Goal: Find specific page/section: Find specific page/section

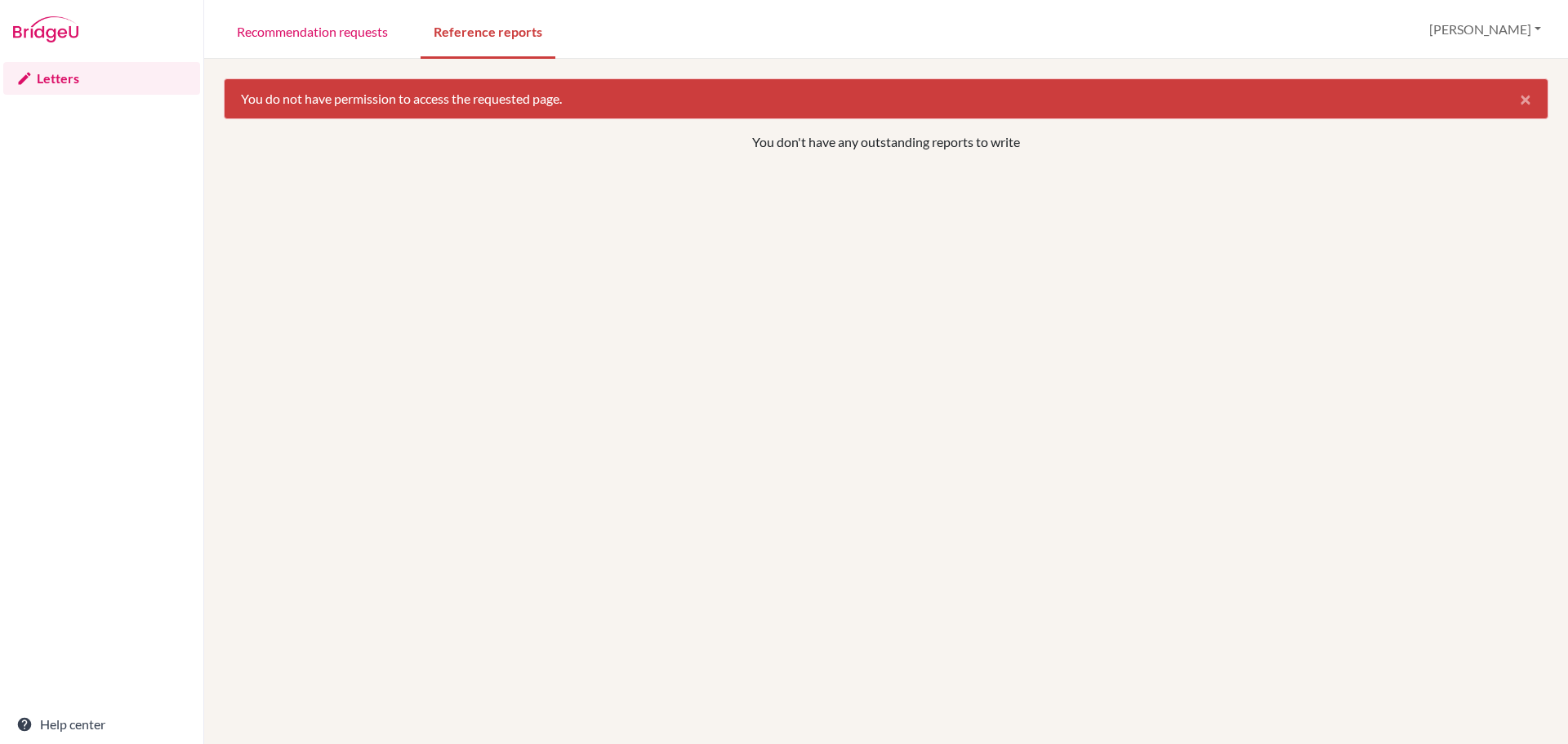
click at [62, 80] on link "Letters" at bounding box center [102, 78] width 197 height 33
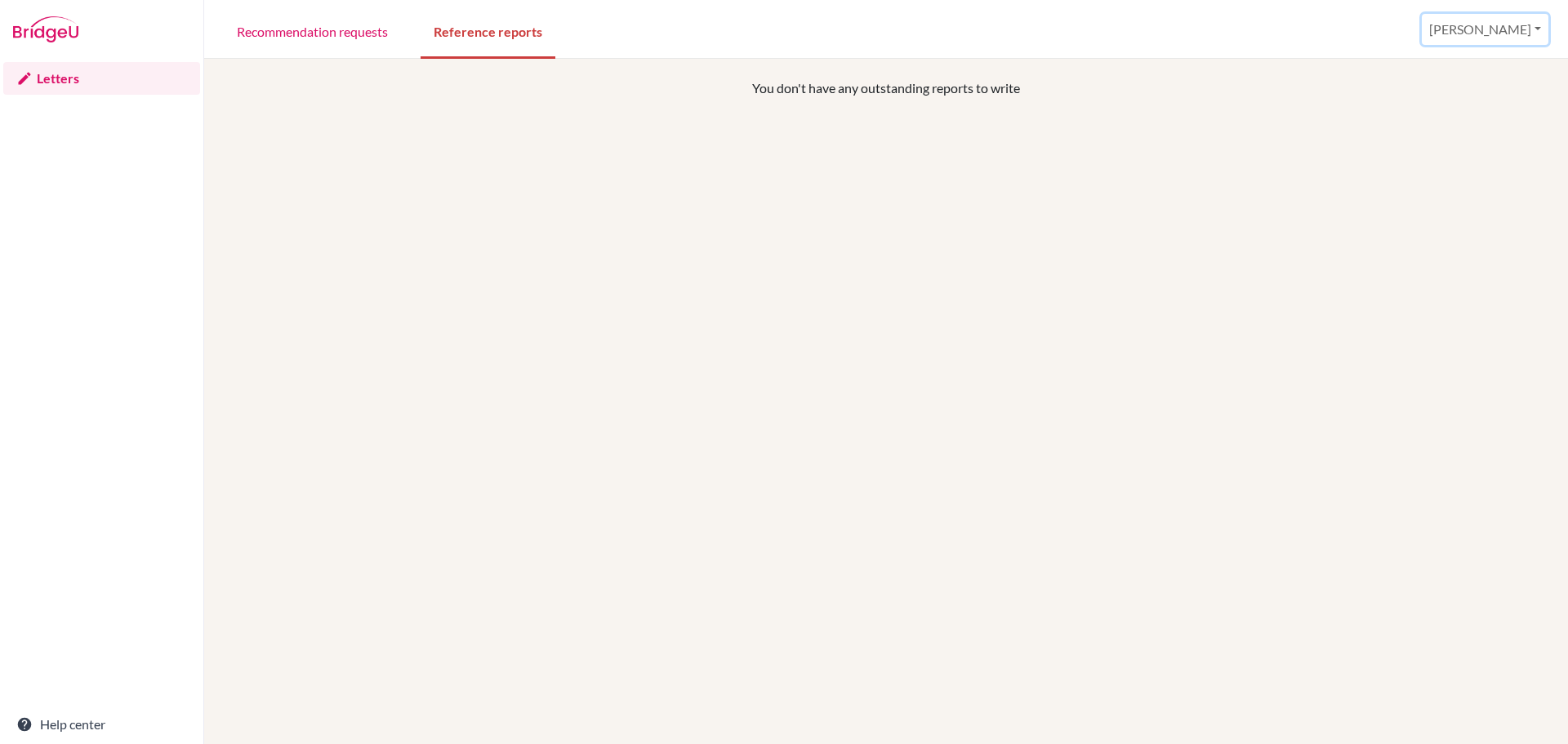
click at [1526, 26] on button "[PERSON_NAME]" at bounding box center [1485, 29] width 127 height 31
click at [1525, 26] on button "[PERSON_NAME]" at bounding box center [1485, 29] width 127 height 31
click at [295, 26] on link "Recommendation requests" at bounding box center [312, 30] width 177 height 56
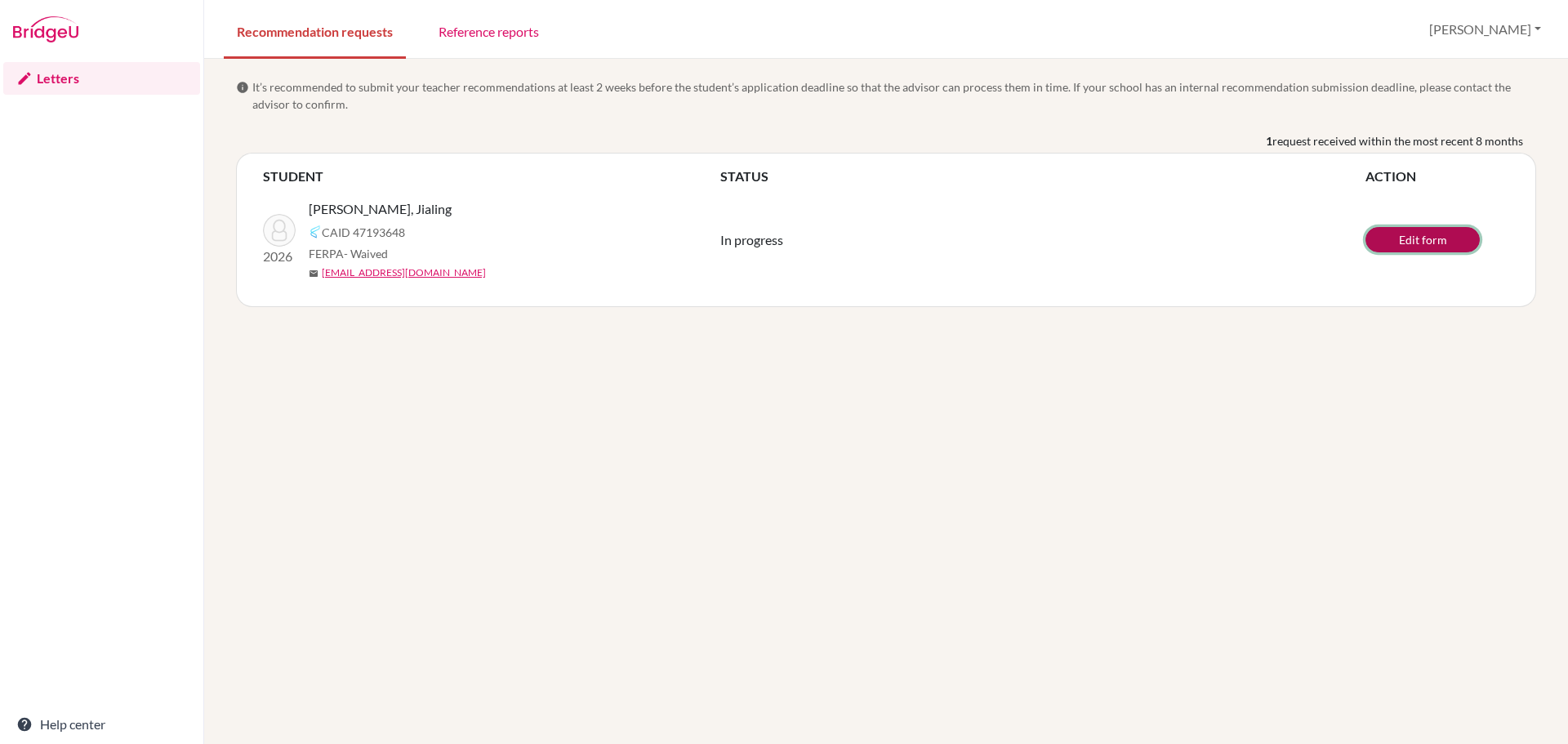
click at [1432, 233] on link "Edit form" at bounding box center [1422, 240] width 114 height 26
